Goal: Transaction & Acquisition: Purchase product/service

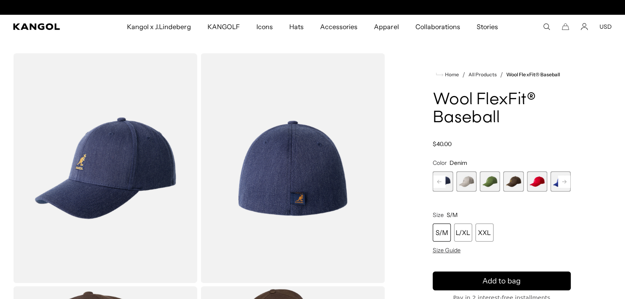
scroll to position [0, 169]
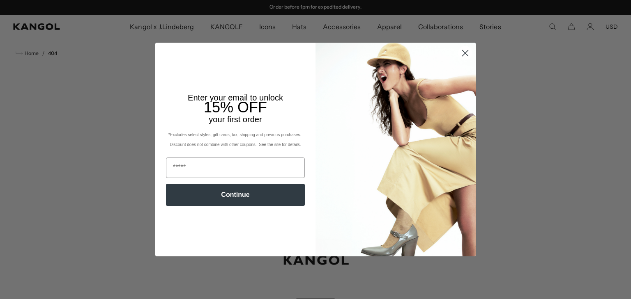
click at [462, 51] on icon "Close dialog" at bounding box center [465, 54] width 6 height 6
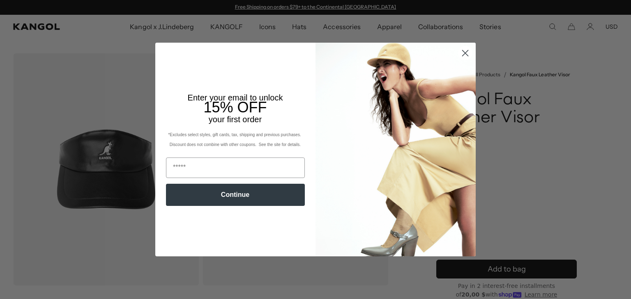
click at [465, 55] on circle "Close dialog" at bounding box center [465, 53] width 14 height 14
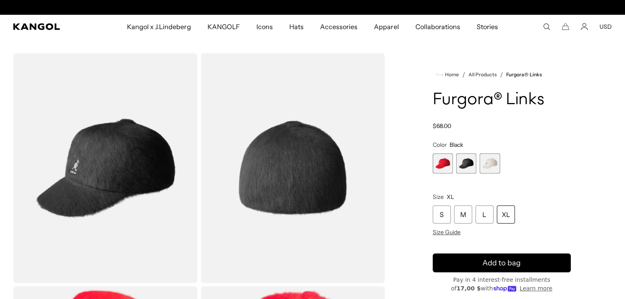
scroll to position [0, 169]
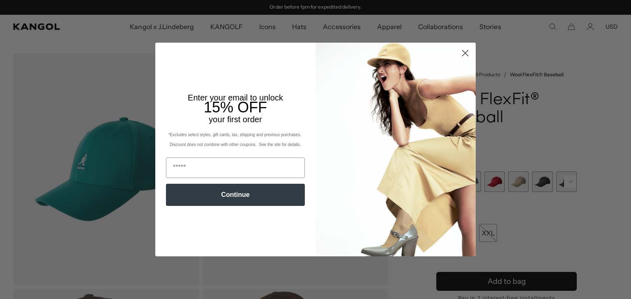
click at [461, 53] on circle "Close dialog" at bounding box center [465, 53] width 14 height 14
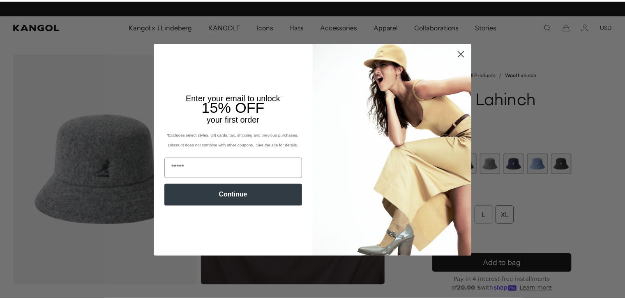
scroll to position [0, 169]
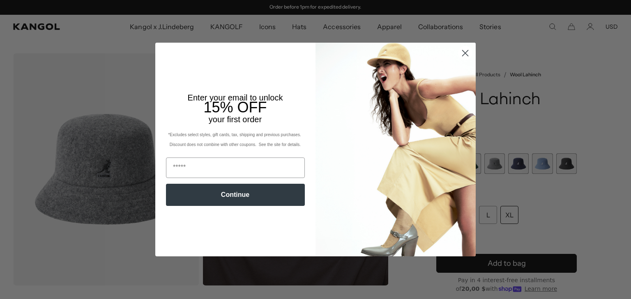
click at [463, 54] on icon "Close dialog" at bounding box center [465, 54] width 6 height 6
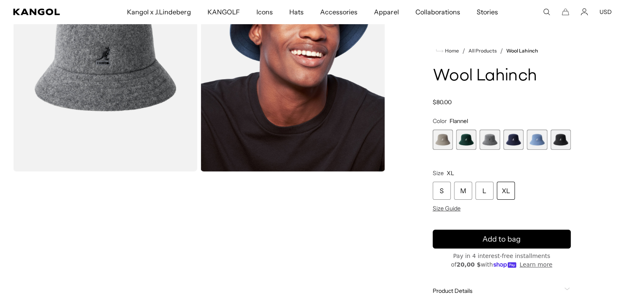
scroll to position [41, 0]
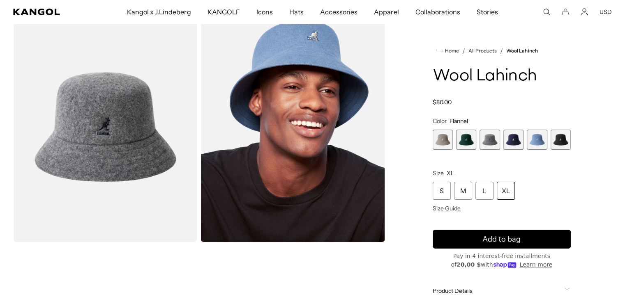
click at [492, 142] on span "3 of 6" at bounding box center [489, 140] width 20 height 20
click at [442, 142] on span "1 of 6" at bounding box center [442, 140] width 20 height 20
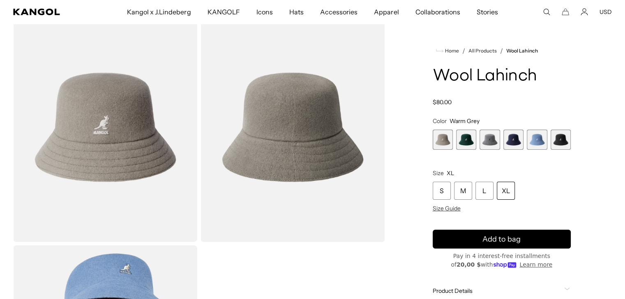
scroll to position [0, 169]
click at [490, 143] on span "3 of 6" at bounding box center [489, 140] width 20 height 20
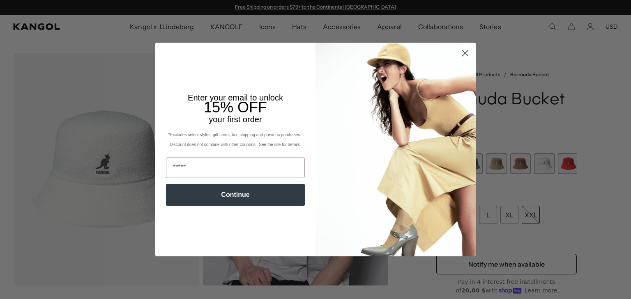
click at [462, 53] on icon "Close dialog" at bounding box center [465, 54] width 6 height 6
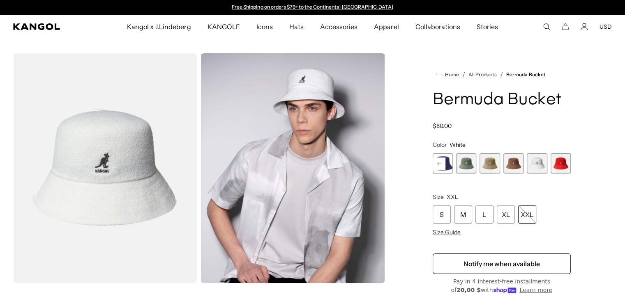
click at [489, 165] on span "8 of 11" at bounding box center [489, 164] width 20 height 20
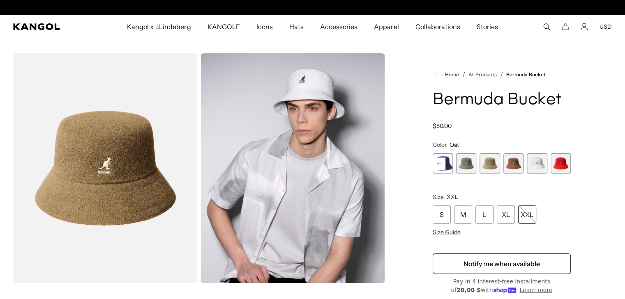
scroll to position [0, 169]
click at [471, 166] on span "7 of 11" at bounding box center [466, 164] width 20 height 20
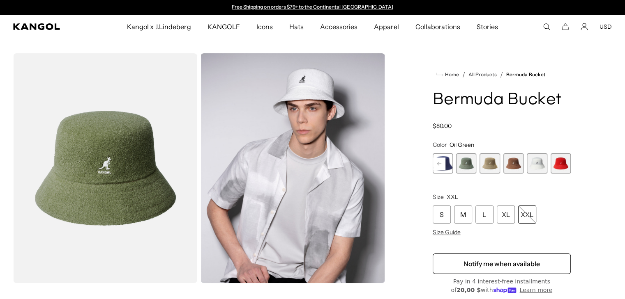
click at [510, 166] on span "9 of 11" at bounding box center [513, 164] width 20 height 20
click at [539, 166] on span "10 of 11" at bounding box center [536, 164] width 20 height 20
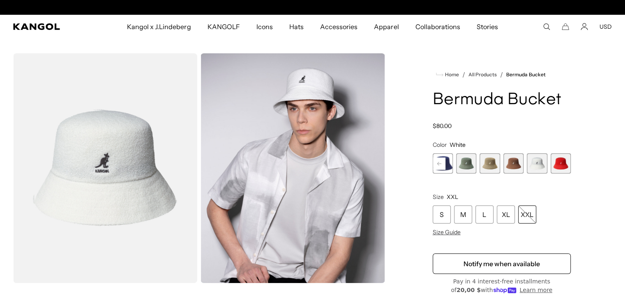
scroll to position [0, 169]
click at [559, 165] on span "11 of 11" at bounding box center [560, 164] width 20 height 20
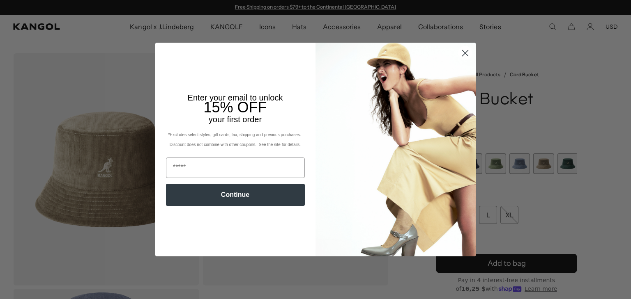
click at [464, 52] on circle "Close dialog" at bounding box center [465, 53] width 14 height 14
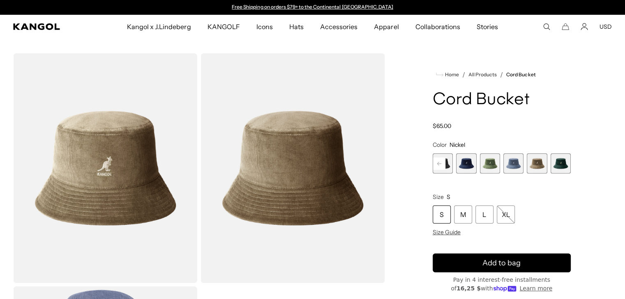
scroll to position [0, 169]
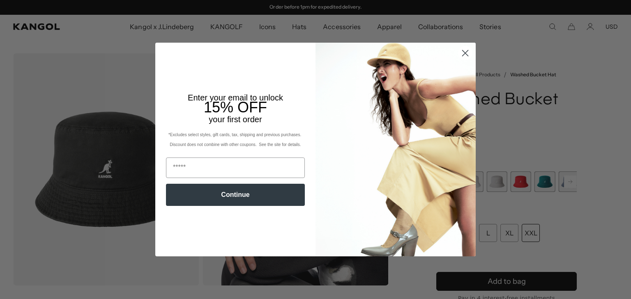
click at [462, 53] on icon "Close dialog" at bounding box center [465, 54] width 6 height 6
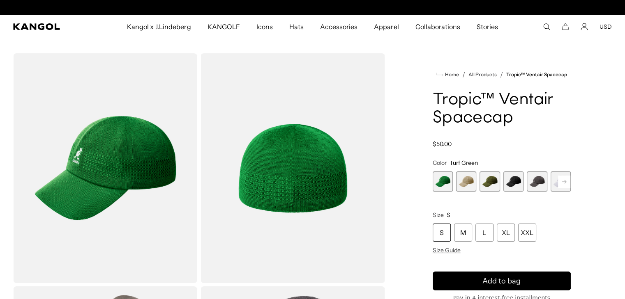
click at [489, 182] on span "3 of 8" at bounding box center [489, 182] width 20 height 20
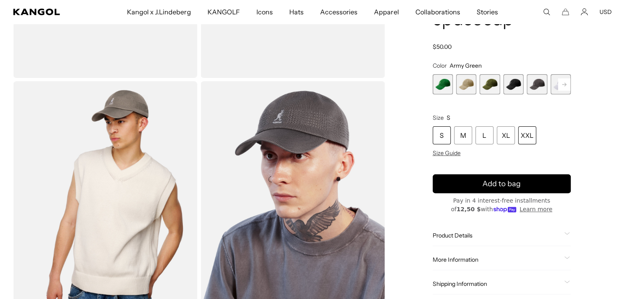
scroll to position [0, 169]
click at [525, 135] on div "XXL" at bounding box center [527, 136] width 18 height 18
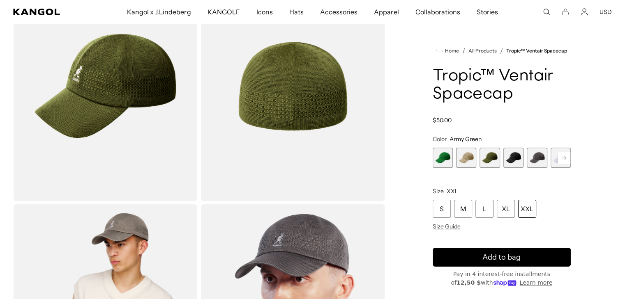
click at [563, 160] on rect at bounding box center [564, 158] width 12 height 12
click at [563, 160] on span "8 of 8" at bounding box center [560, 158] width 20 height 20
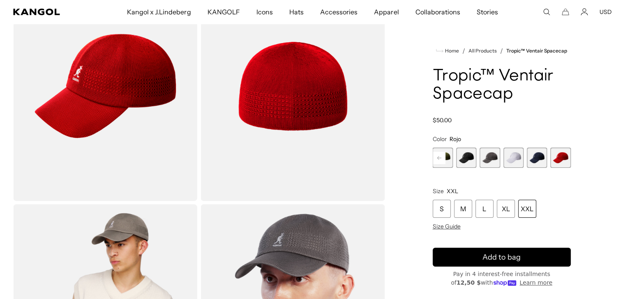
click at [489, 157] on span "5 of 8" at bounding box center [489, 158] width 20 height 20
